Goal: Task Accomplishment & Management: Complete application form

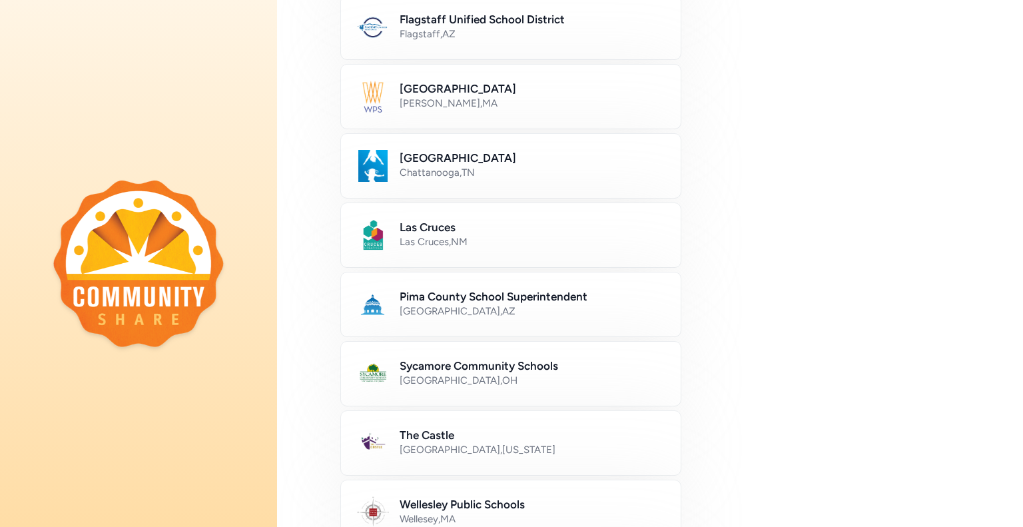
scroll to position [448, 0]
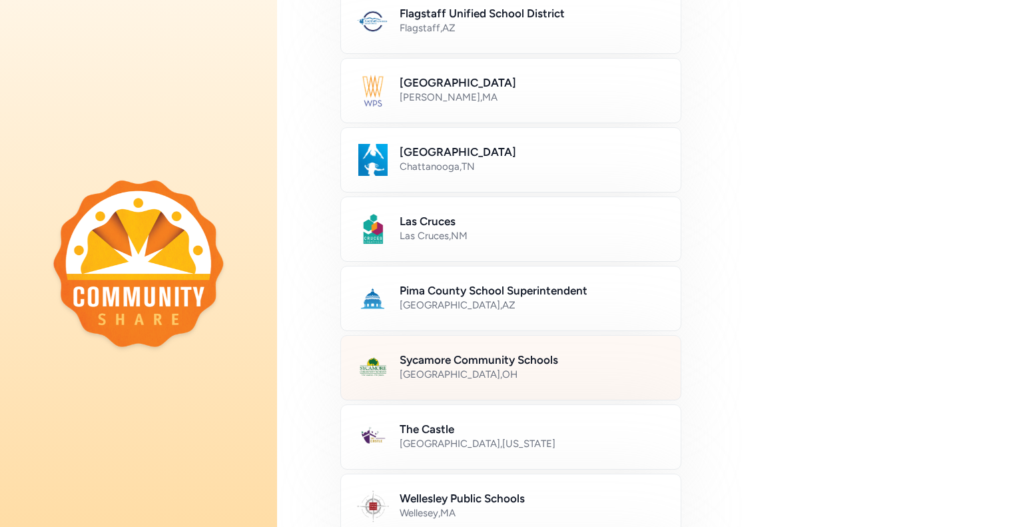
click at [610, 355] on h2 "Sycamore Community Schools" at bounding box center [532, 360] width 265 height 16
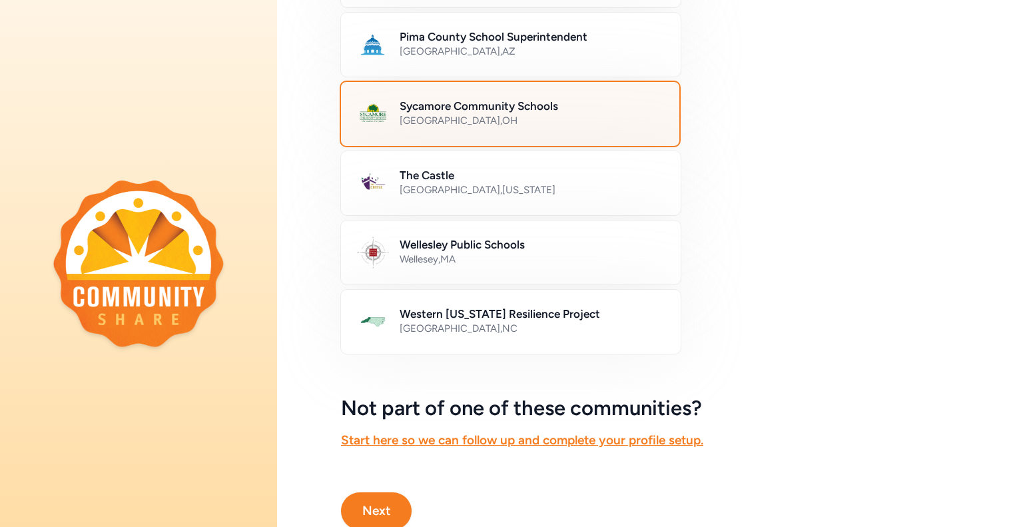
scroll to position [743, 0]
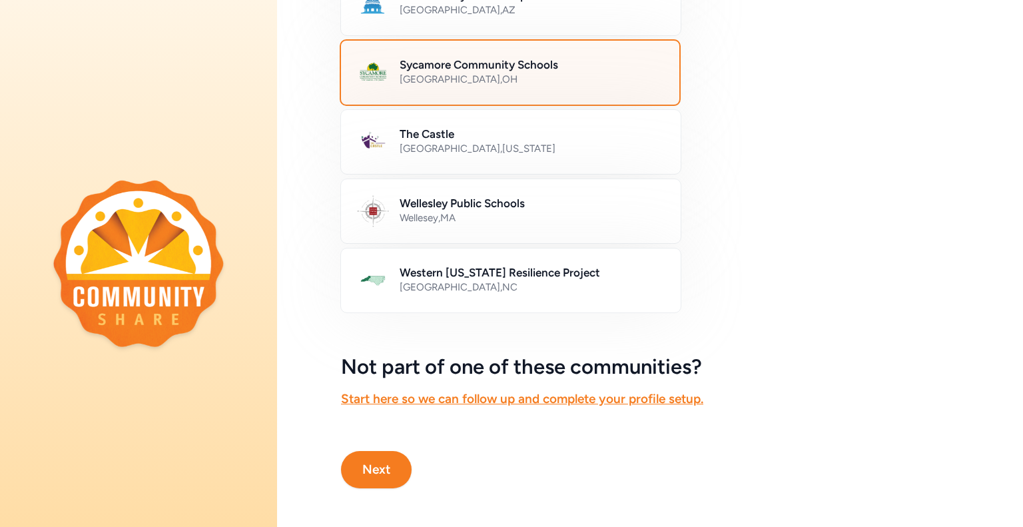
click at [386, 462] on button "Next" at bounding box center [376, 469] width 71 height 37
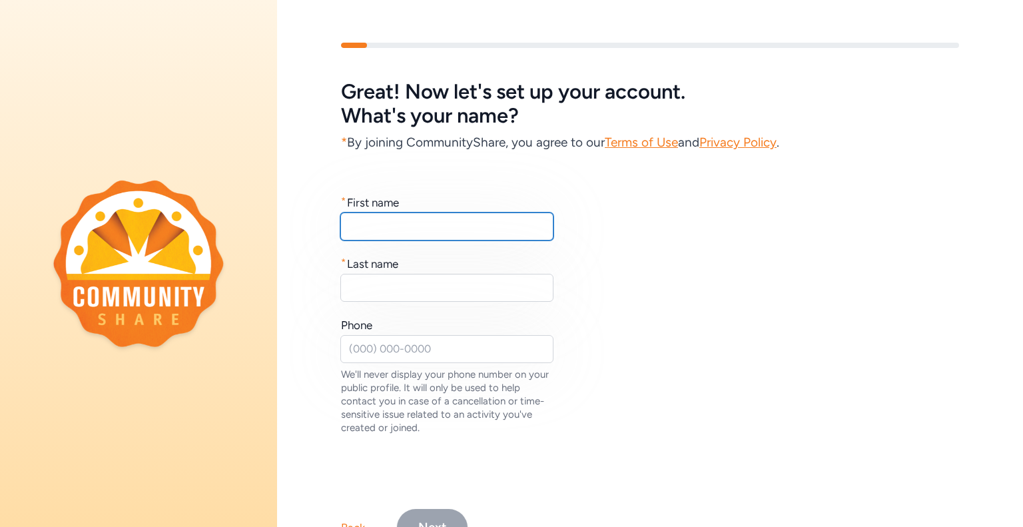
click at [420, 230] on input "text" at bounding box center [446, 226] width 213 height 28
type input "Ally"
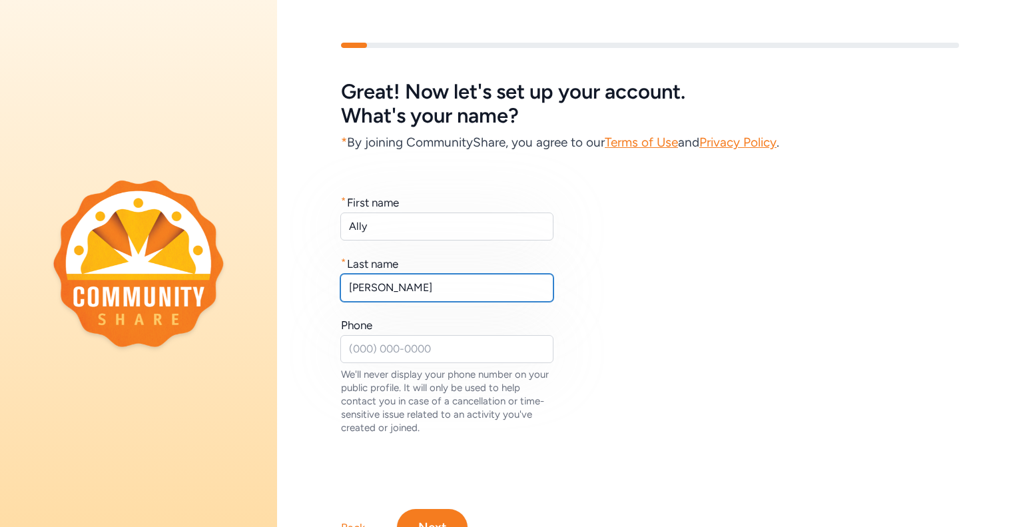
type input "[PERSON_NAME]"
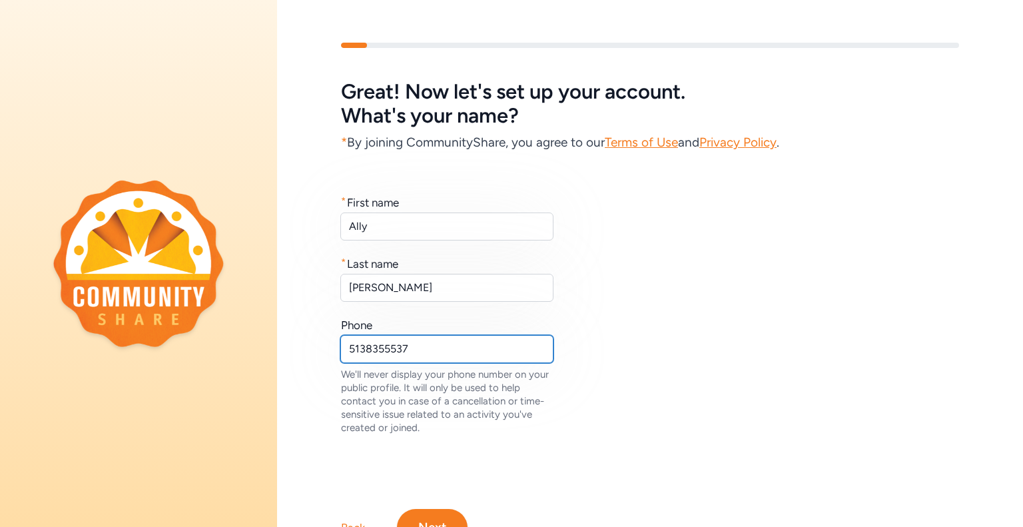
scroll to position [61, 0]
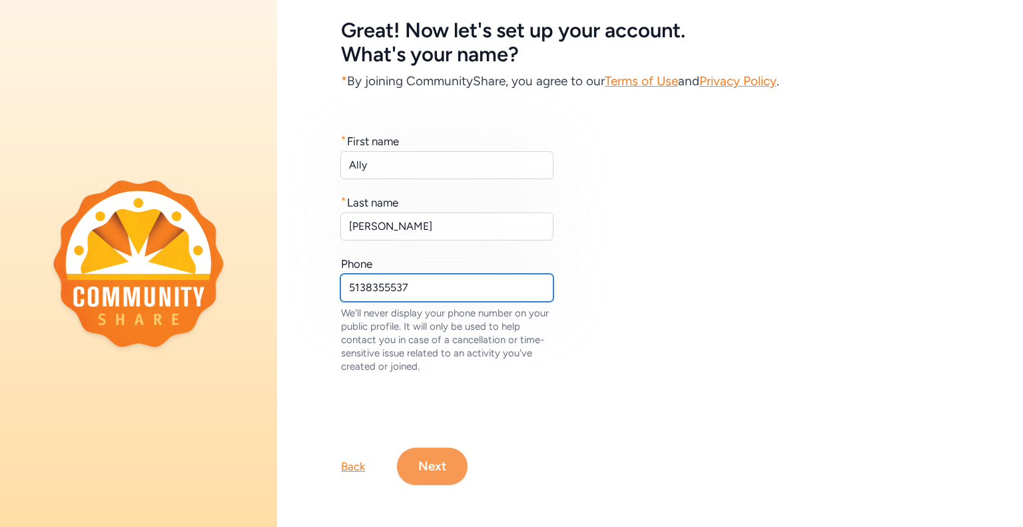
type input "5138355537"
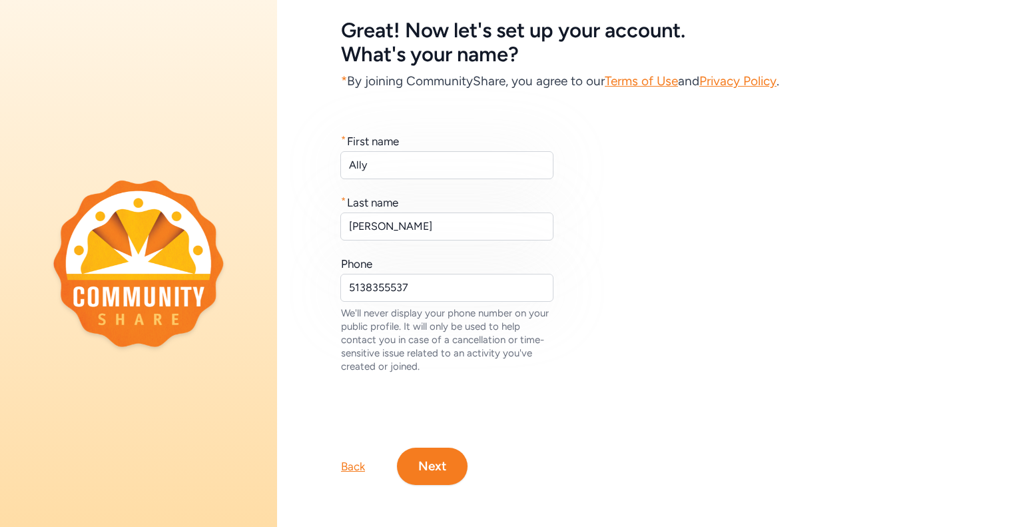
click at [426, 483] on button "Next" at bounding box center [432, 466] width 71 height 37
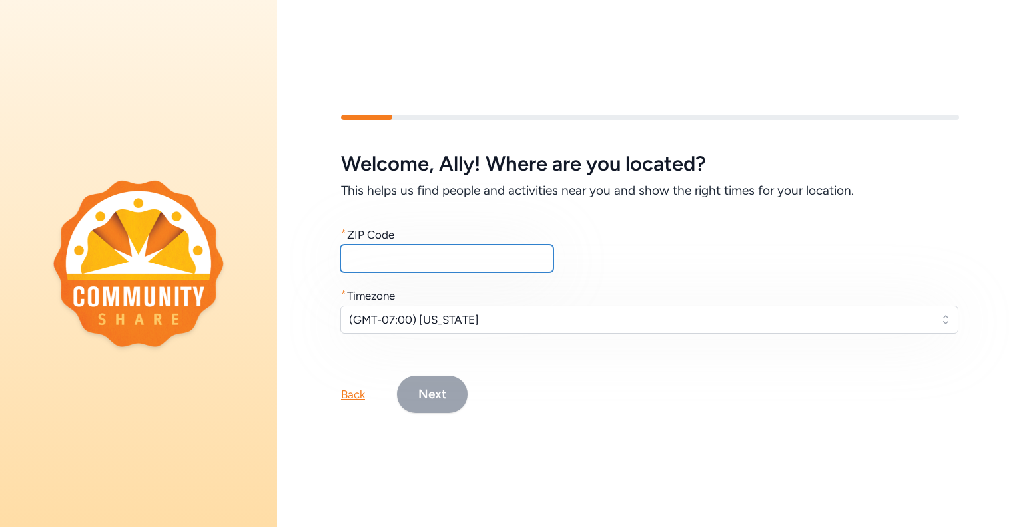
click at [392, 252] on input "text" at bounding box center [446, 258] width 213 height 28
type input "45242"
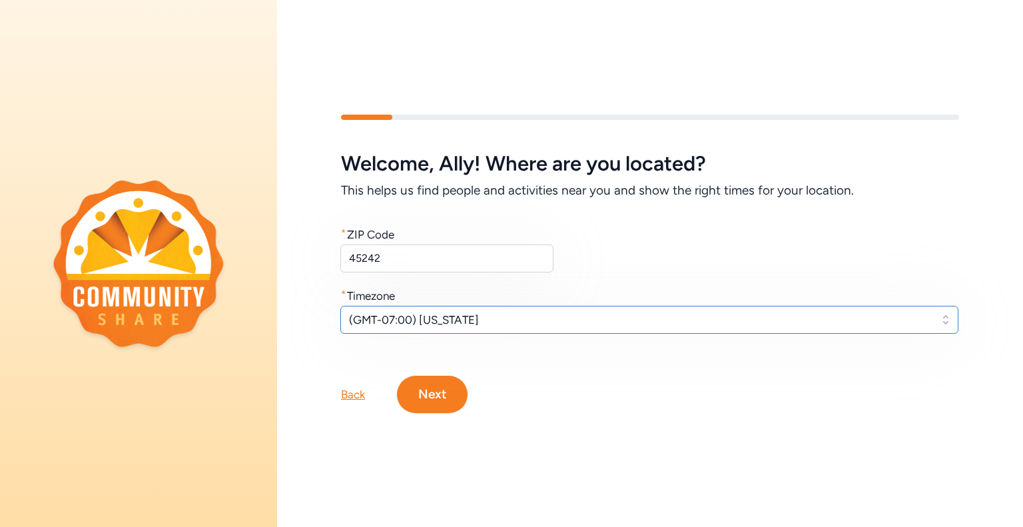
click at [440, 331] on button "(GMT-07:00) [US_STATE]" at bounding box center [649, 320] width 618 height 28
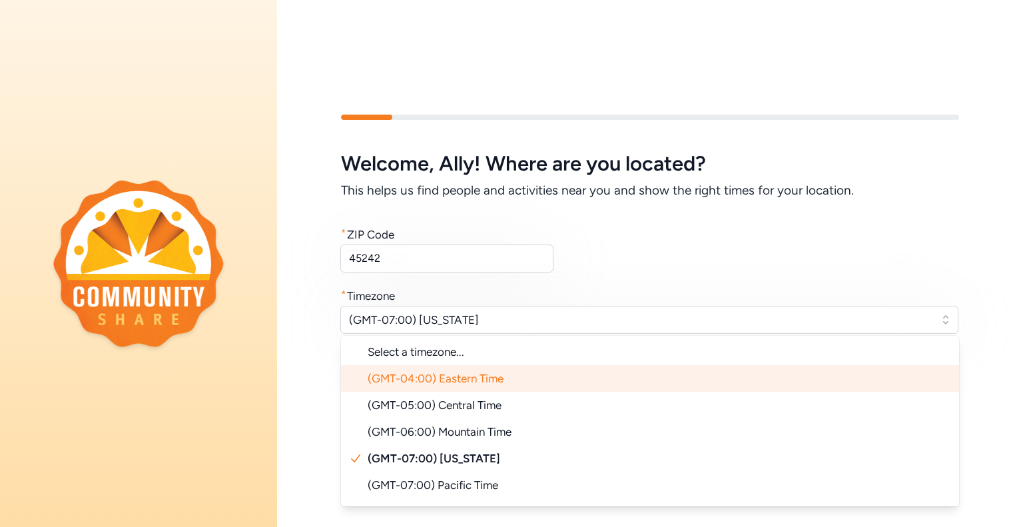
click at [447, 379] on span "(GMT-04:00) Eastern Time" at bounding box center [436, 378] width 136 height 13
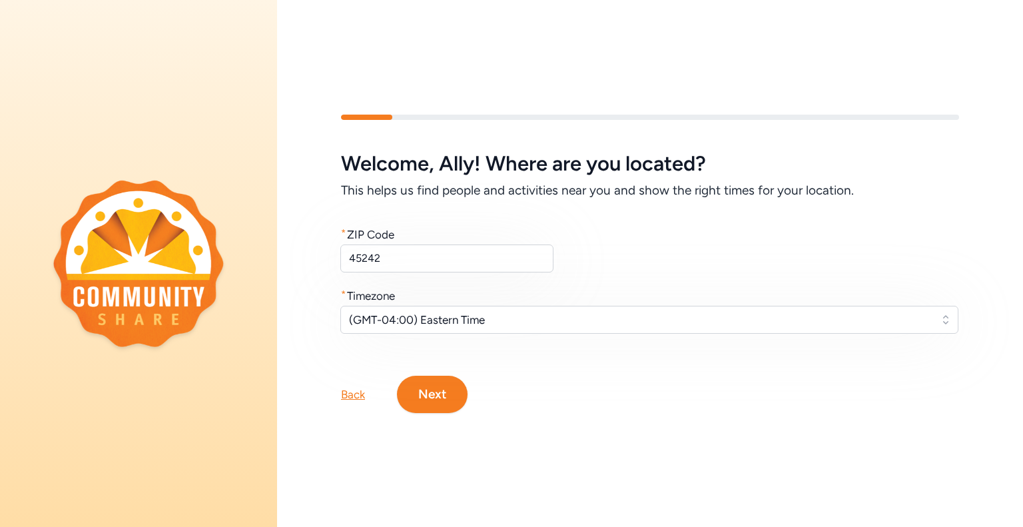
click at [431, 400] on button "Next" at bounding box center [432, 394] width 71 height 37
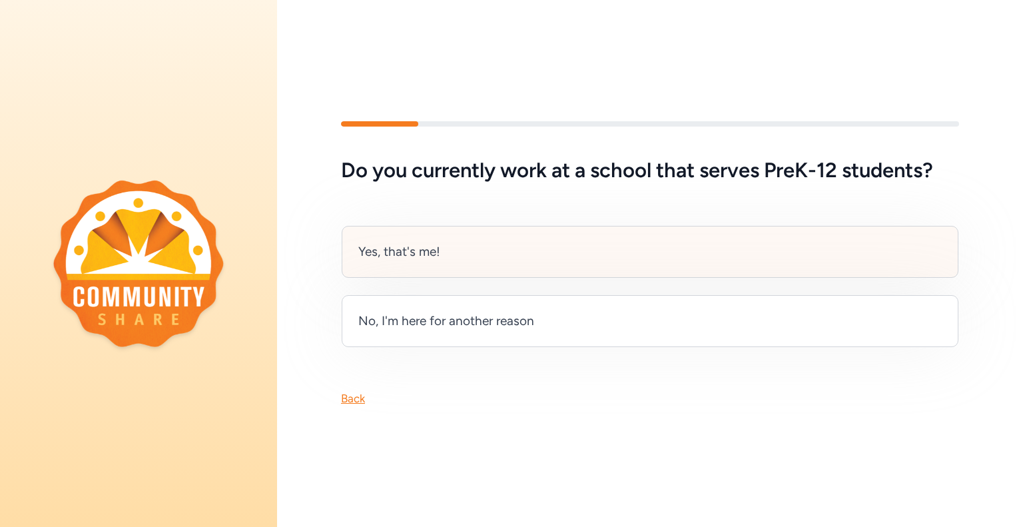
click at [575, 264] on div "Yes, that's me!" at bounding box center [650, 252] width 617 height 52
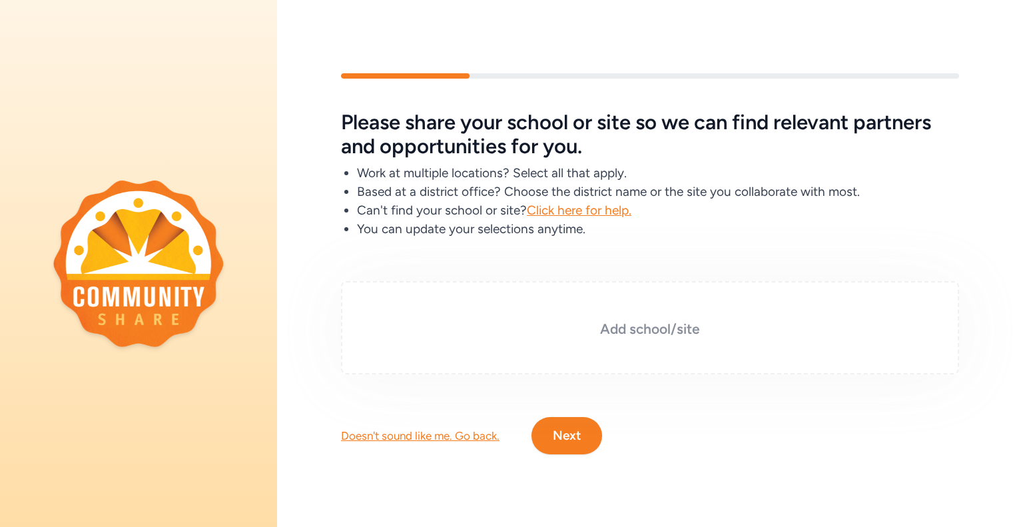
click at [641, 318] on div "Add school/site" at bounding box center [650, 327] width 618 height 93
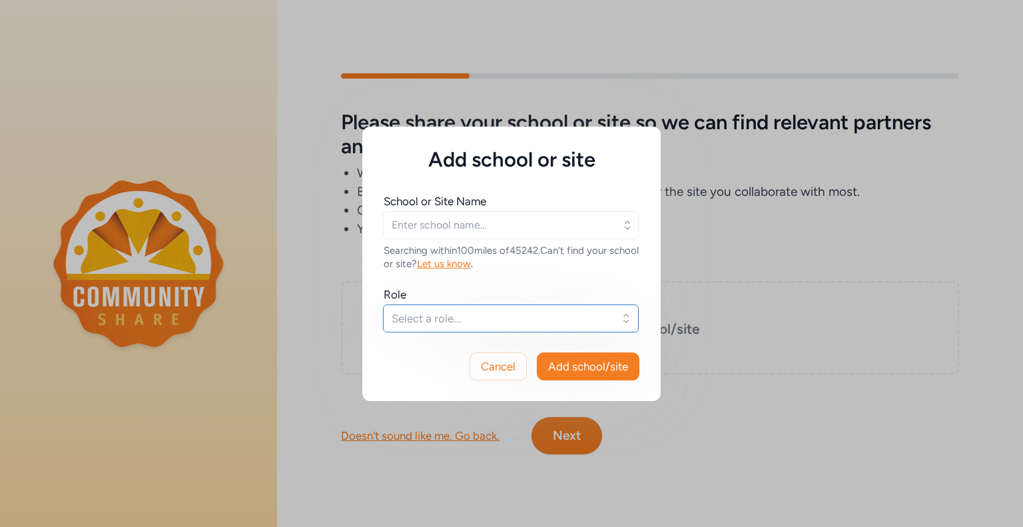
click at [481, 318] on span "Select a role..." at bounding box center [502, 318] width 220 height 16
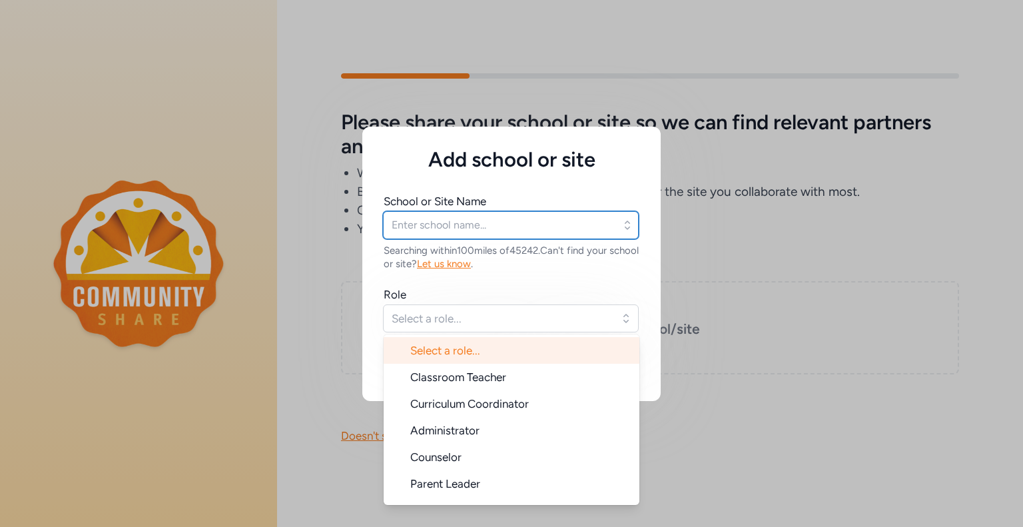
click at [449, 222] on input "text" at bounding box center [511, 225] width 256 height 28
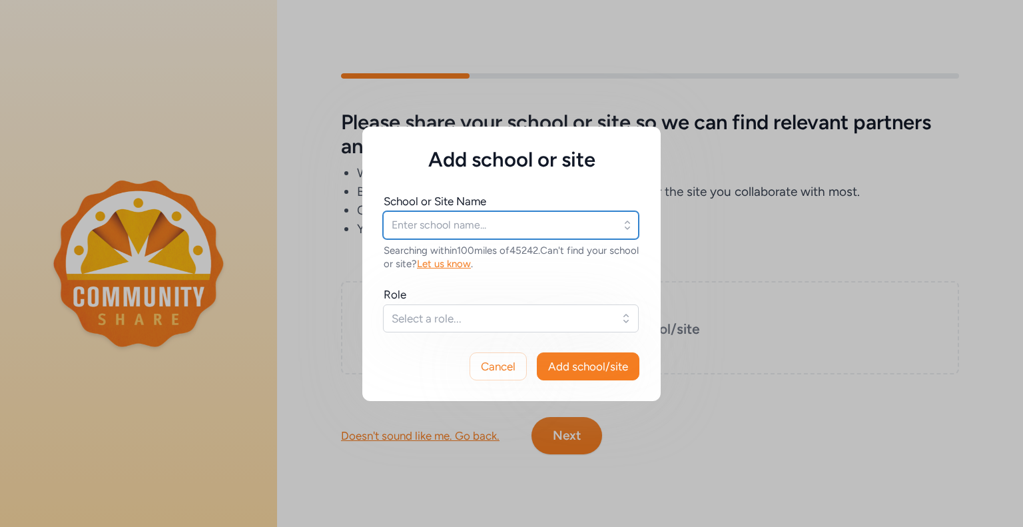
click at [449, 222] on input "text" at bounding box center [511, 225] width 256 height 28
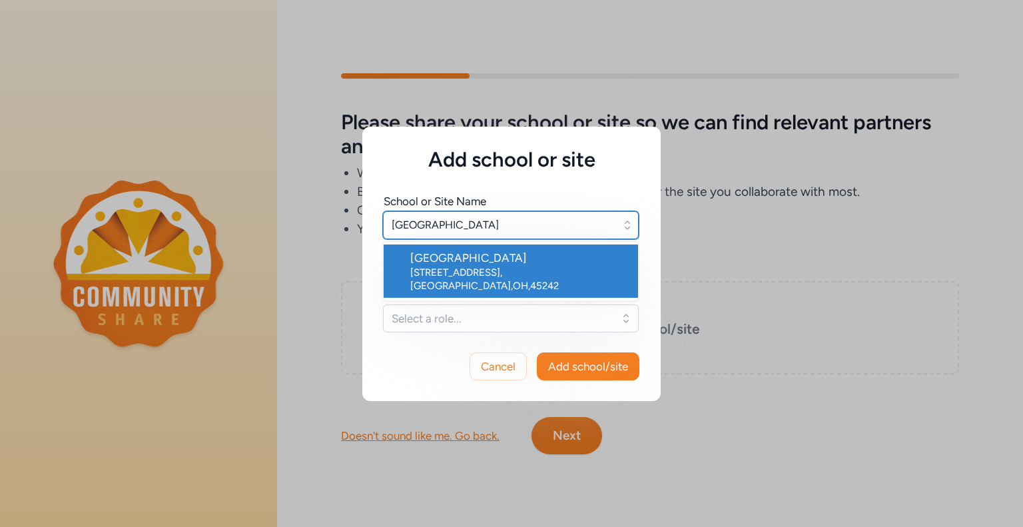
type input "[GEOGRAPHIC_DATA]"
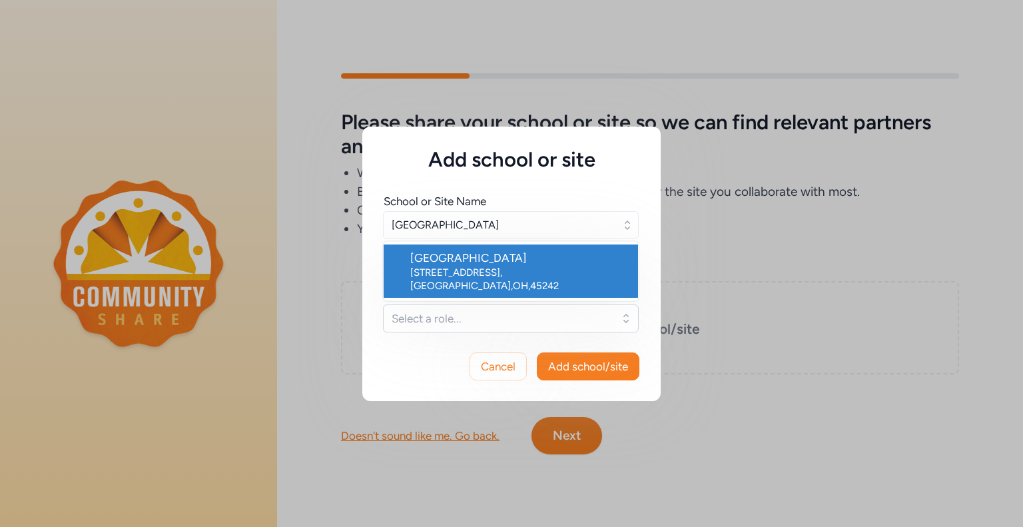
click at [465, 275] on div "[STREET_ADDRESS]" at bounding box center [518, 279] width 217 height 27
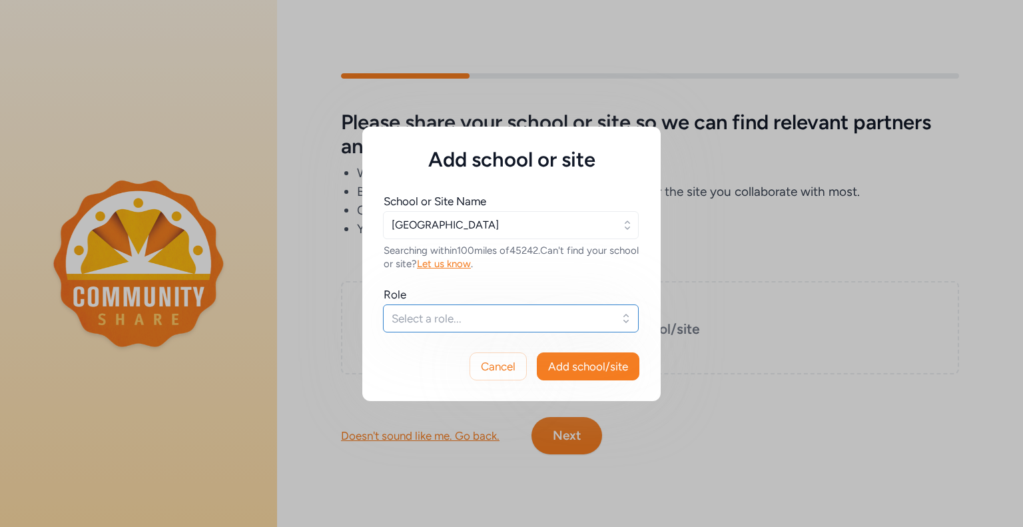
click at [456, 320] on span "Select a role..." at bounding box center [502, 318] width 220 height 16
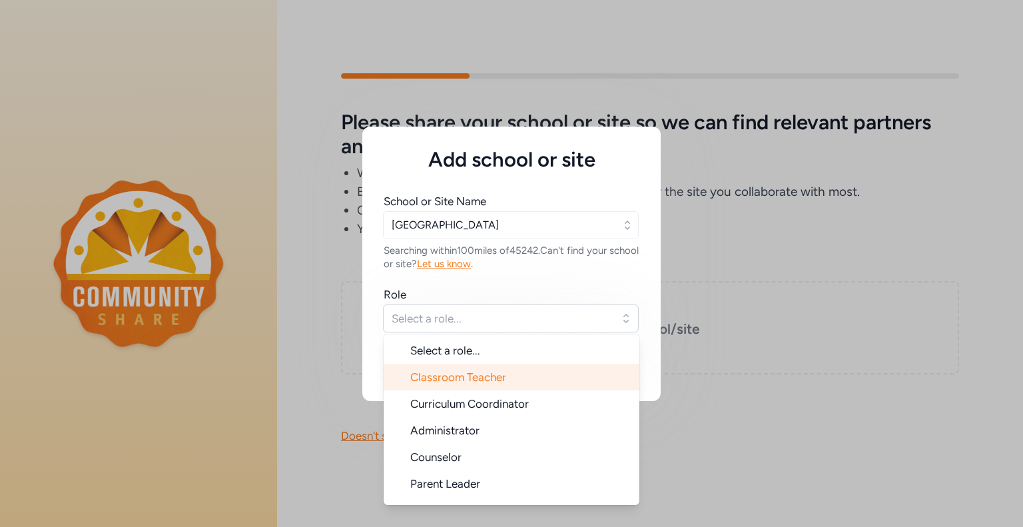
click at [458, 384] on li "Classroom Teacher" at bounding box center [512, 377] width 256 height 27
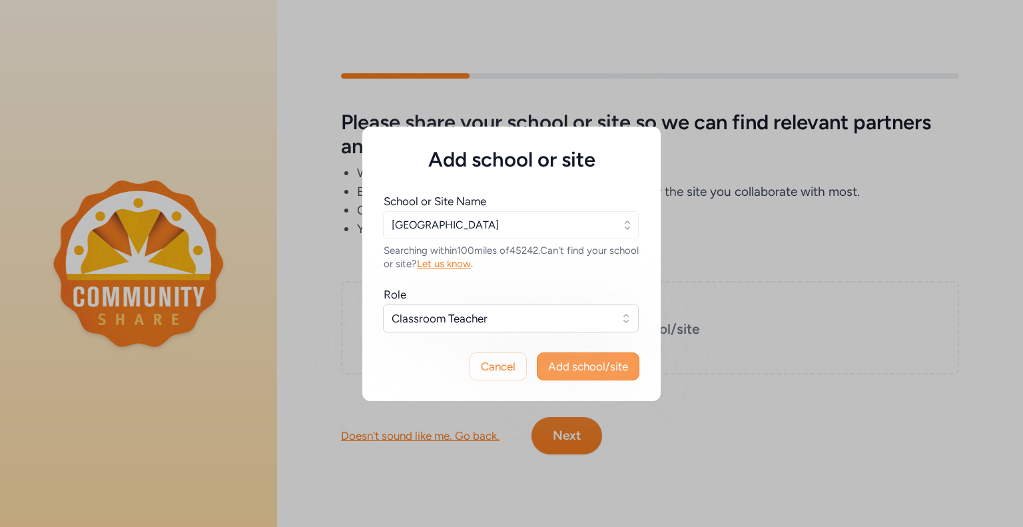
click at [594, 375] on button "Add school/site" at bounding box center [588, 366] width 103 height 28
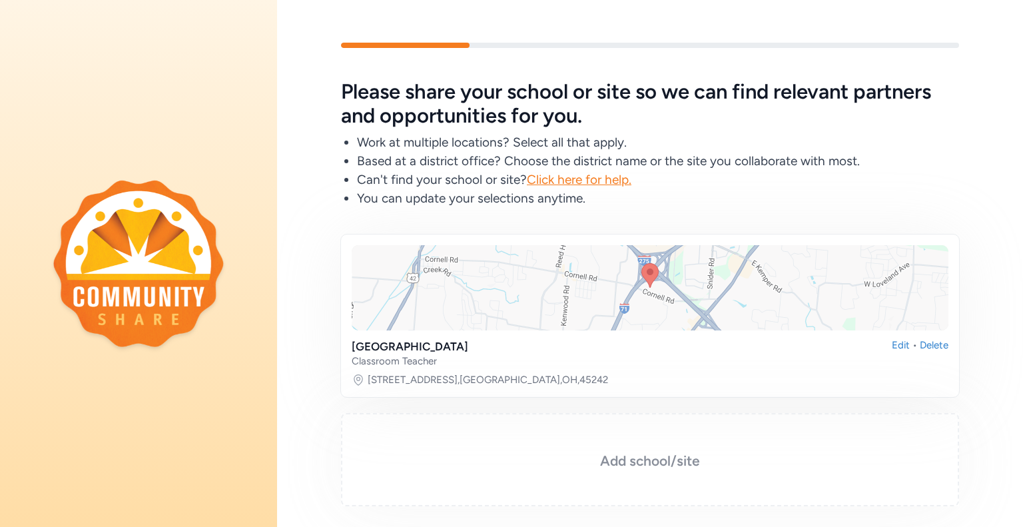
scroll to position [101, 0]
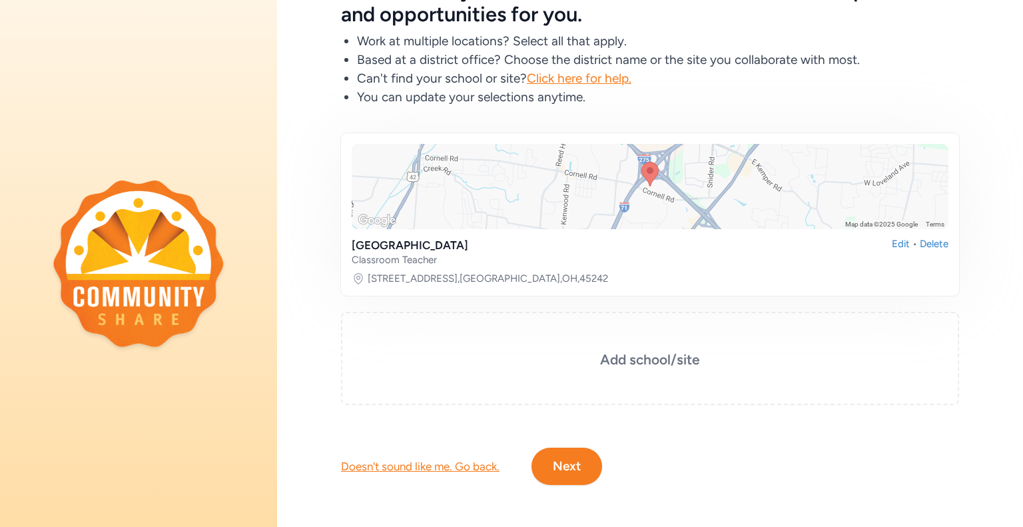
click at [561, 462] on button "Next" at bounding box center [566, 466] width 71 height 37
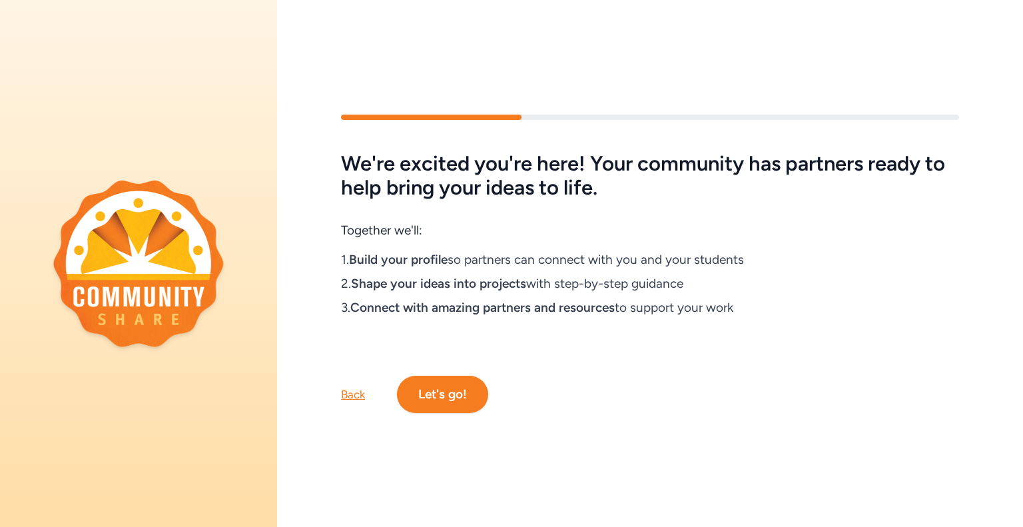
click at [456, 392] on button "Let's go!" at bounding box center [442, 394] width 91 height 37
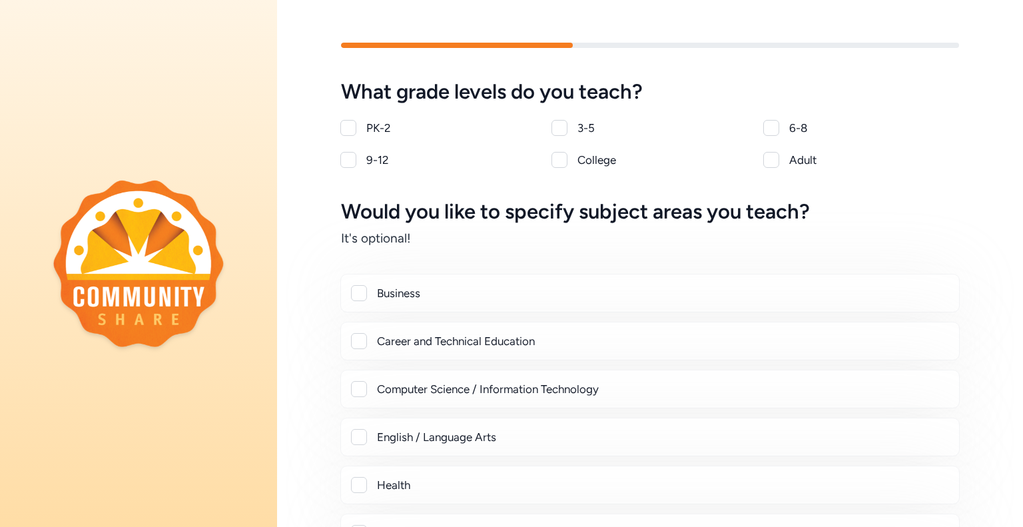
click at [351, 157] on div at bounding box center [348, 160] width 16 height 16
checkbox input "true"
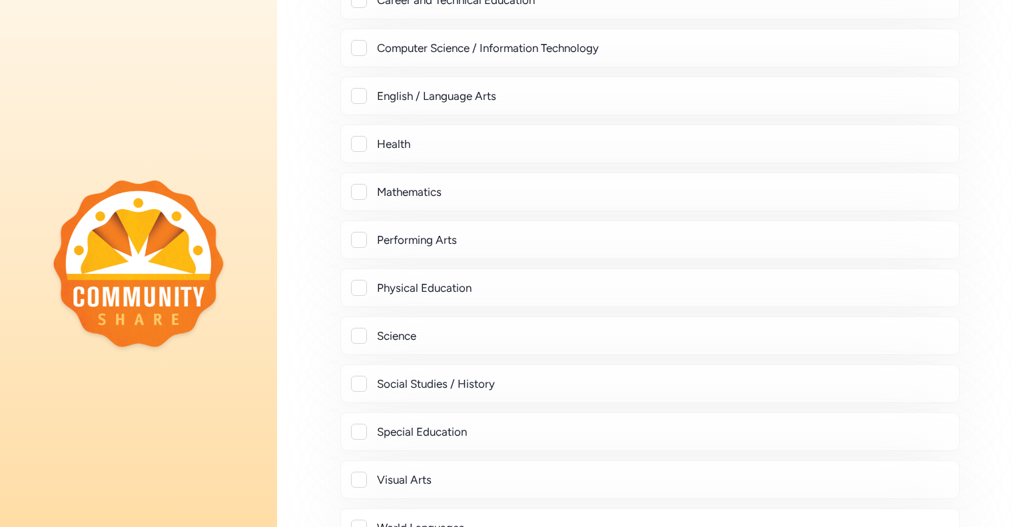
scroll to position [346, 0]
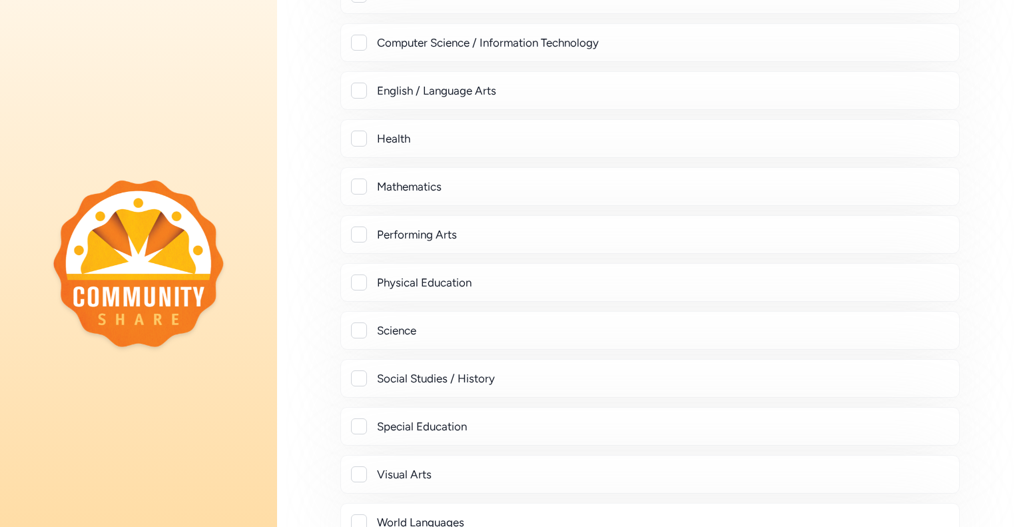
click at [361, 372] on div at bounding box center [359, 378] width 16 height 16
checkbox input "true"
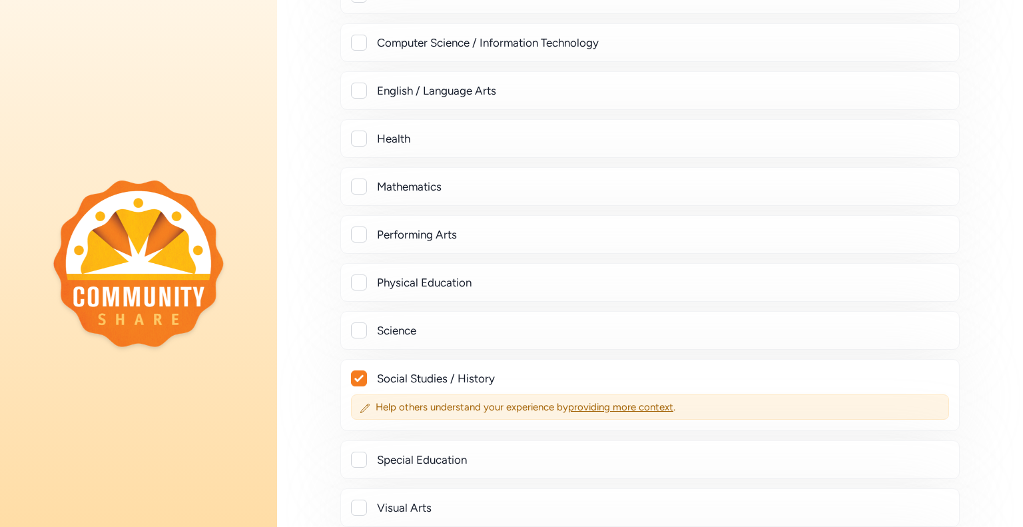
scroll to position [544, 0]
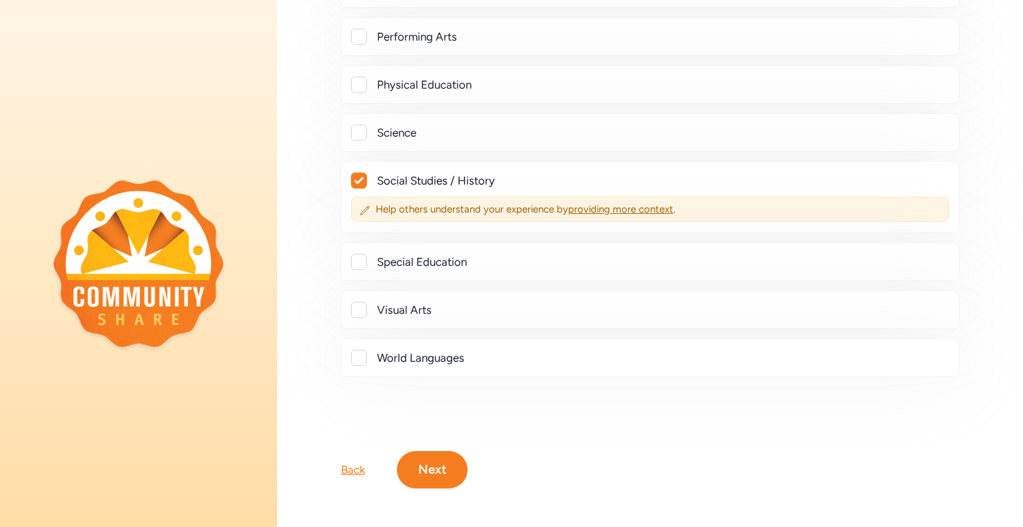
click at [442, 468] on button "Next" at bounding box center [432, 469] width 71 height 37
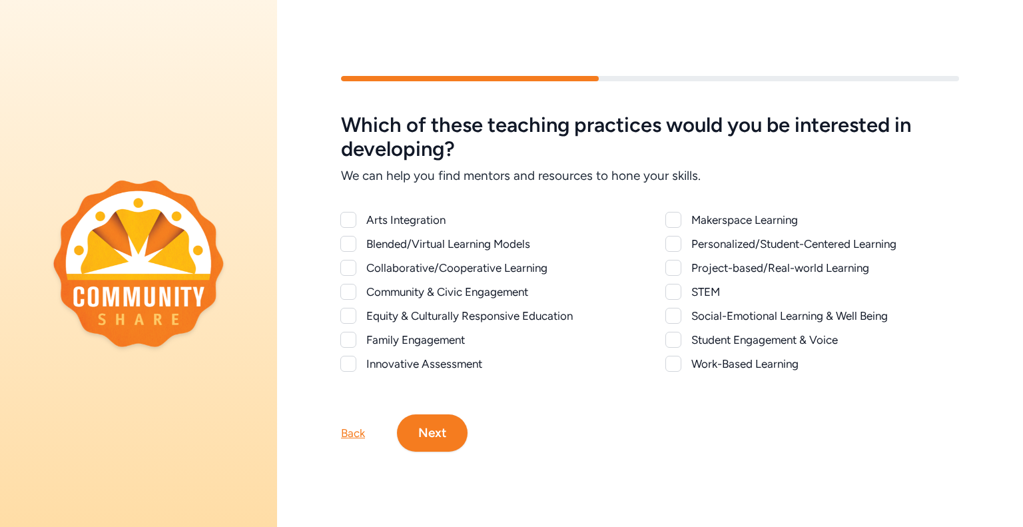
click at [675, 366] on div at bounding box center [673, 364] width 16 height 16
checkbox input "true"
click at [672, 342] on div at bounding box center [673, 340] width 16 height 16
checkbox input "true"
click at [668, 314] on div at bounding box center [673, 316] width 16 height 16
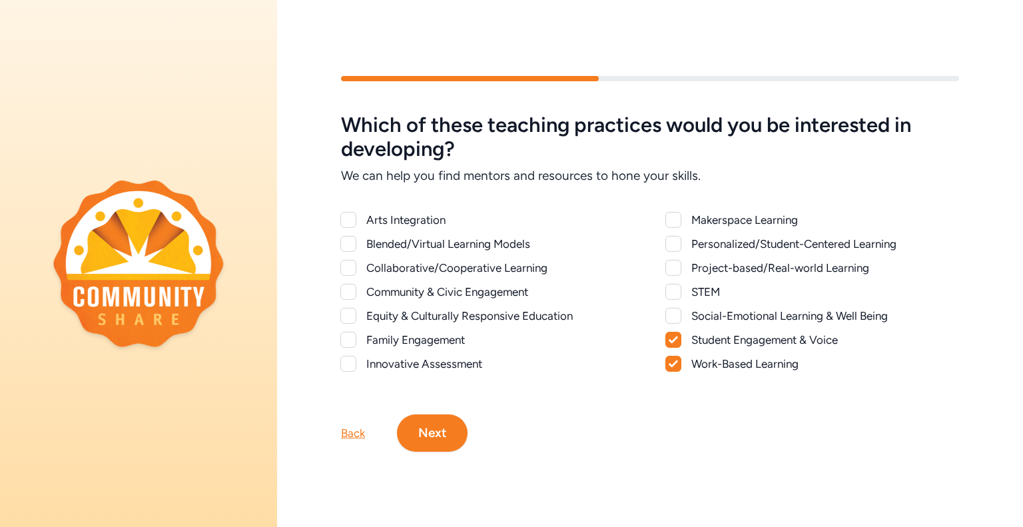
checkbox input "true"
click at [675, 268] on div at bounding box center [673, 268] width 16 height 16
checkbox input "true"
click at [676, 241] on div at bounding box center [673, 244] width 16 height 16
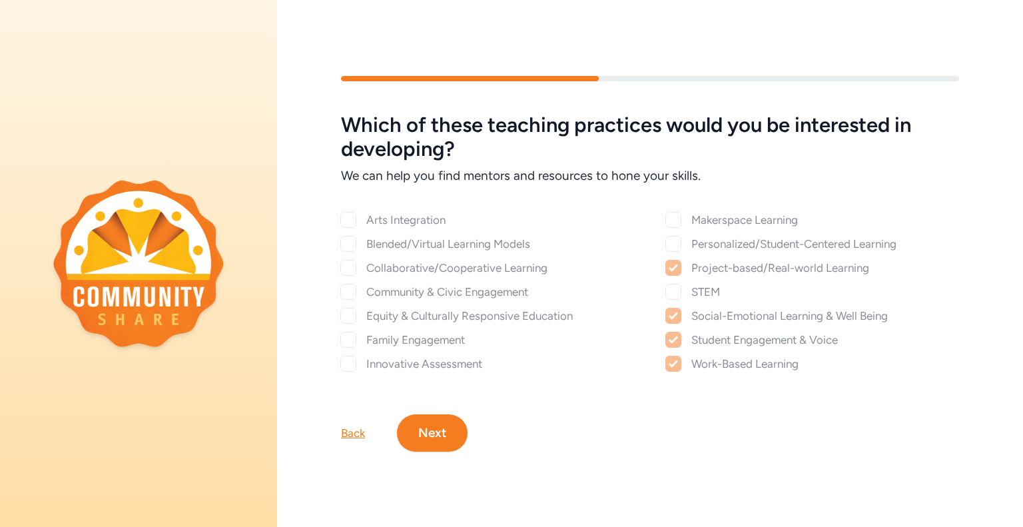
checkbox input "true"
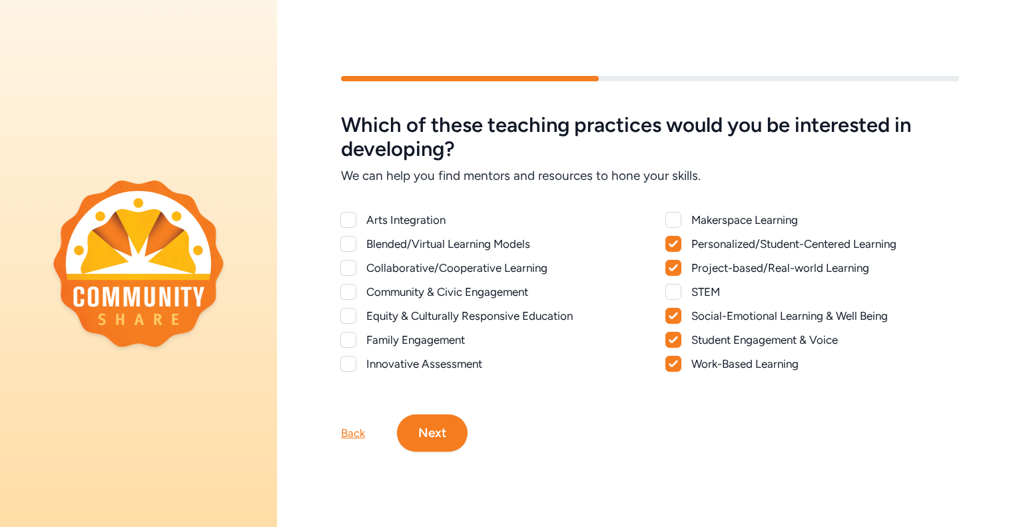
click at [351, 362] on div at bounding box center [348, 364] width 16 height 16
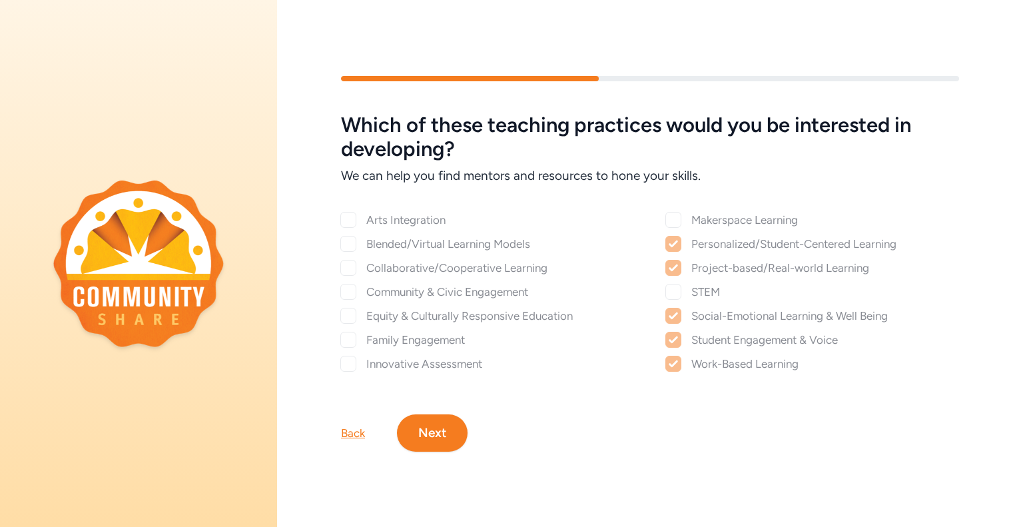
checkbox input "true"
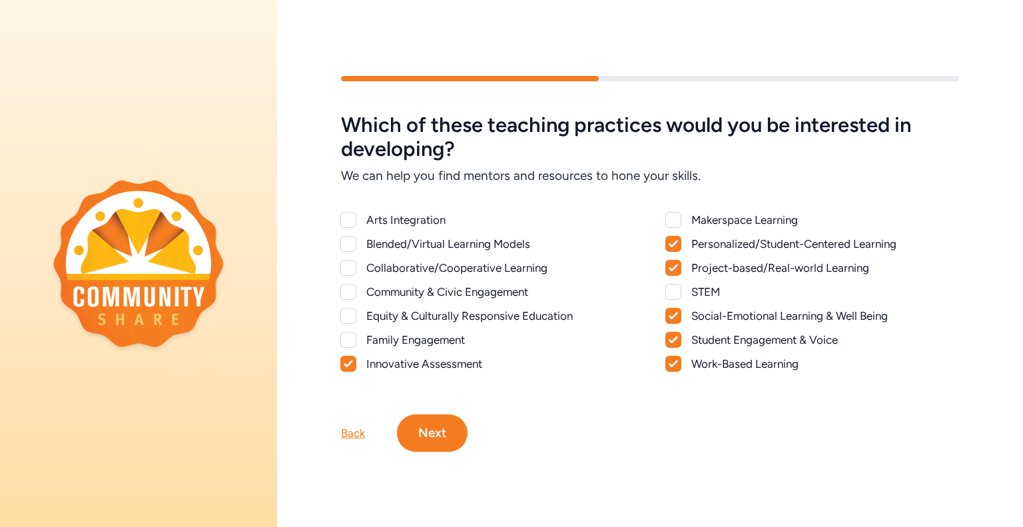
click at [343, 312] on div at bounding box center [348, 316] width 16 height 16
checkbox input "true"
click at [352, 291] on div at bounding box center [348, 292] width 16 height 16
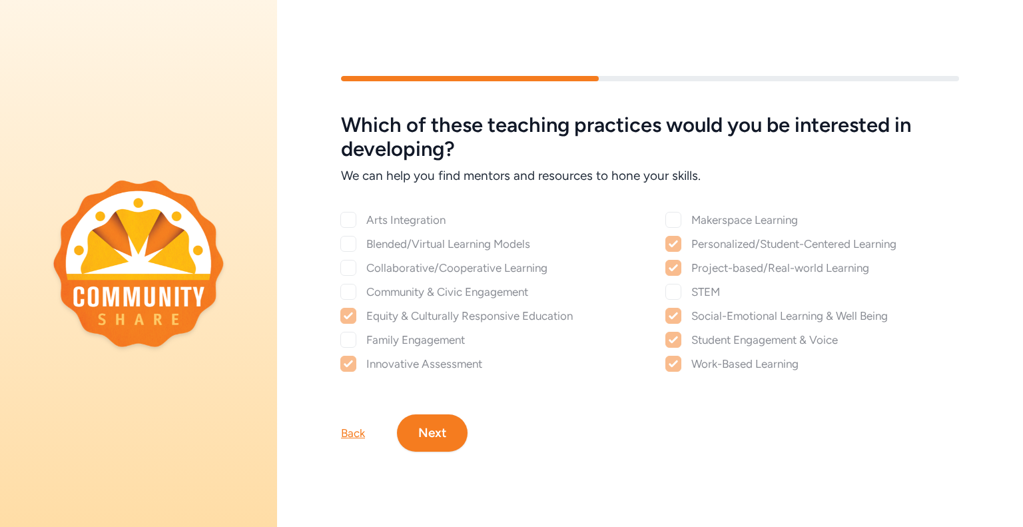
checkbox input "true"
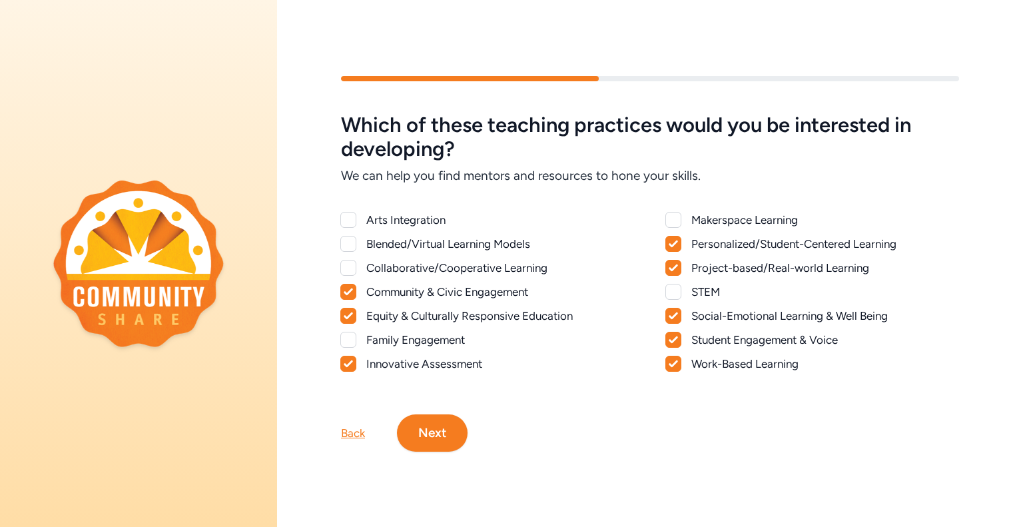
click at [351, 266] on div at bounding box center [348, 268] width 16 height 16
checkbox input "true"
click at [348, 220] on div at bounding box center [348, 220] width 16 height 16
checkbox input "true"
click at [426, 440] on button "Next" at bounding box center [432, 432] width 71 height 37
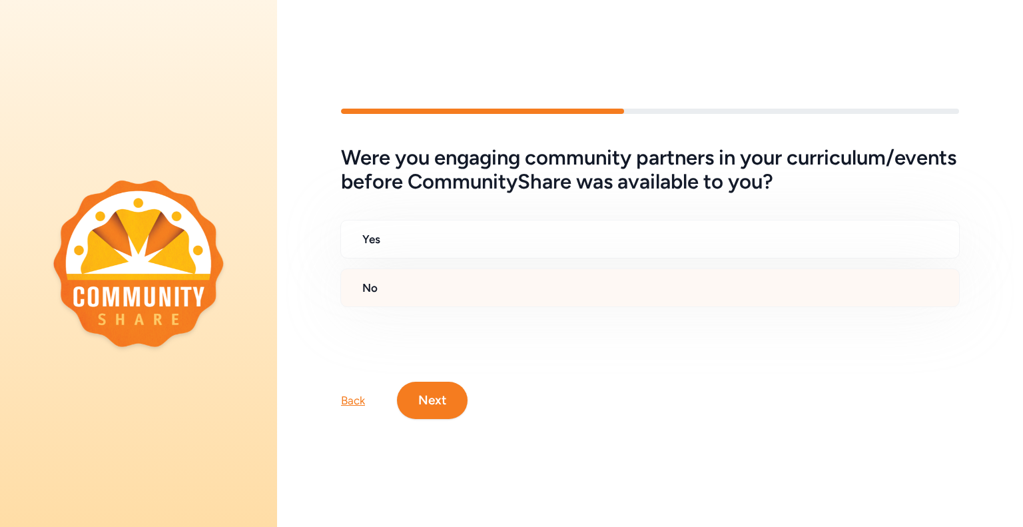
click at [454, 287] on h2 "No" at bounding box center [655, 288] width 586 height 16
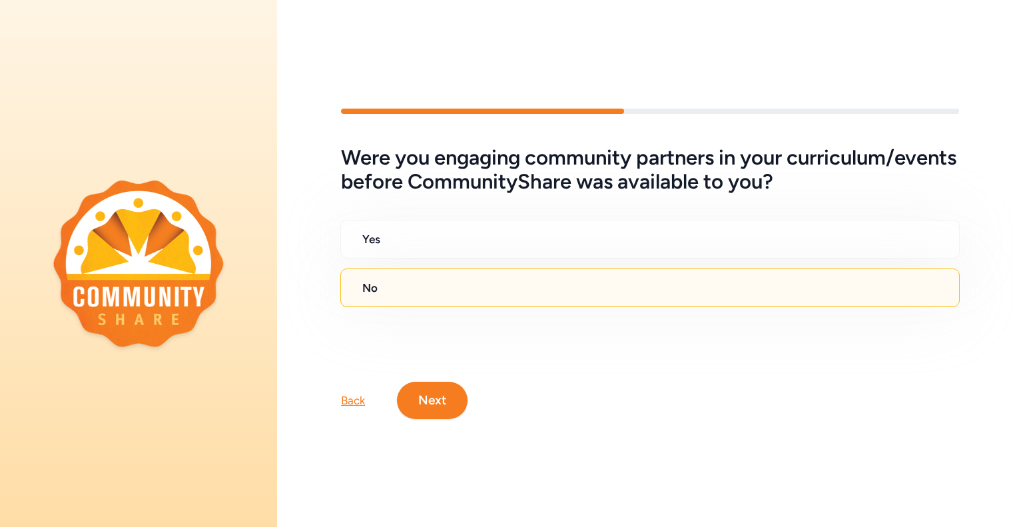
click at [443, 398] on button "Next" at bounding box center [432, 400] width 71 height 37
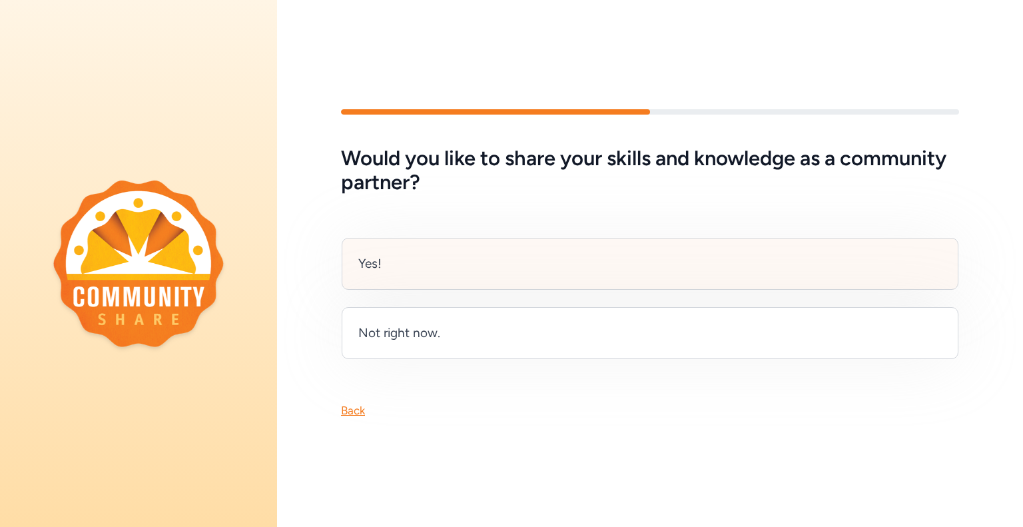
click at [455, 273] on div "Yes!" at bounding box center [650, 264] width 617 height 52
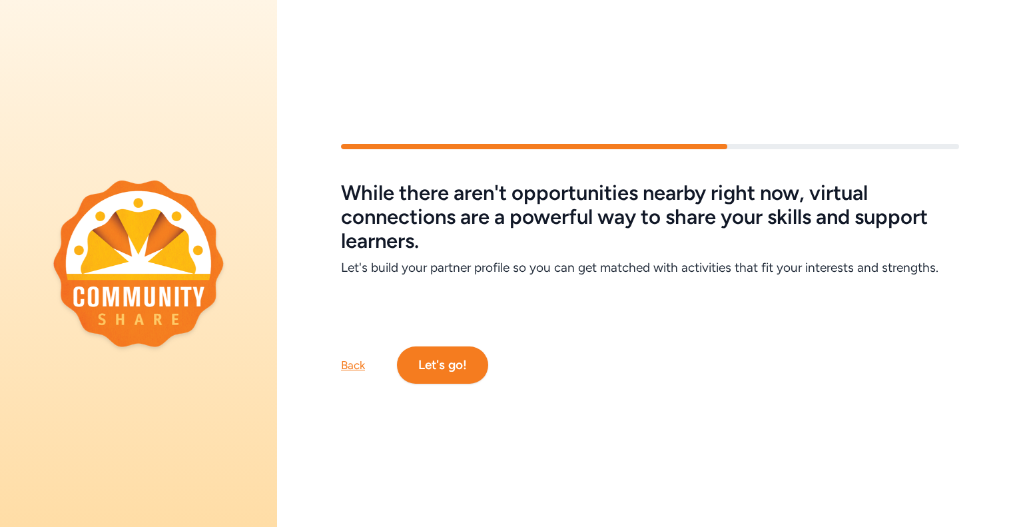
click at [469, 371] on button "Let's go!" at bounding box center [442, 364] width 91 height 37
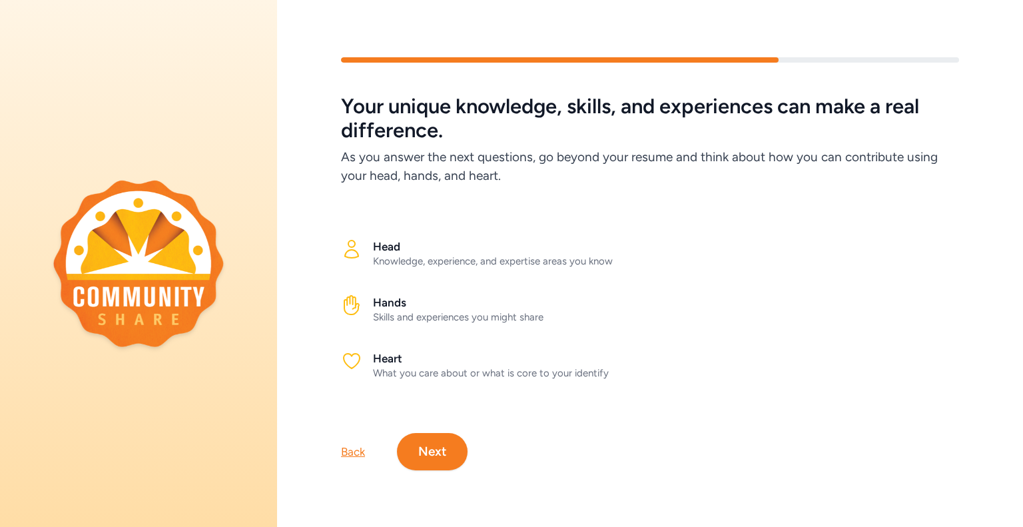
click at [431, 441] on button "Next" at bounding box center [432, 451] width 71 height 37
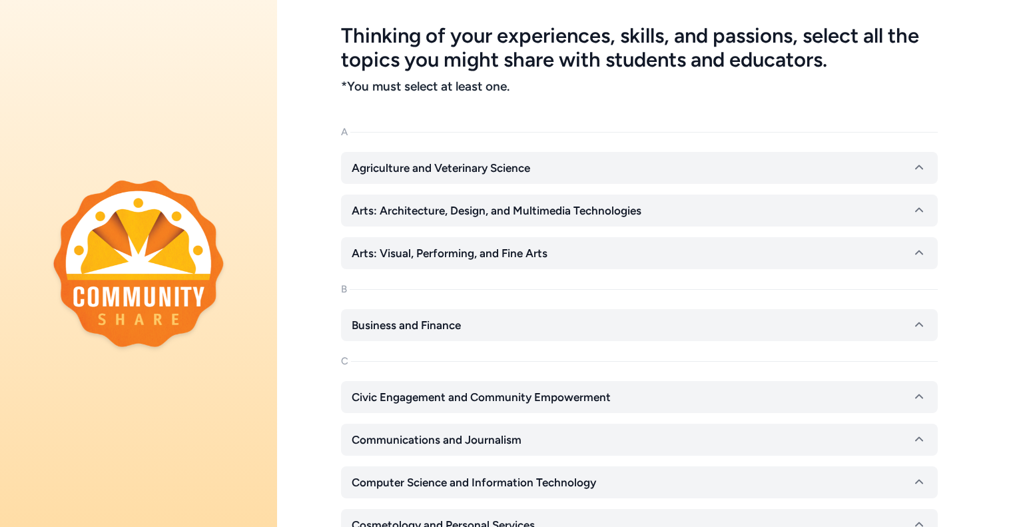
scroll to position [61, 0]
